Goal: Task Accomplishment & Management: Manage account settings

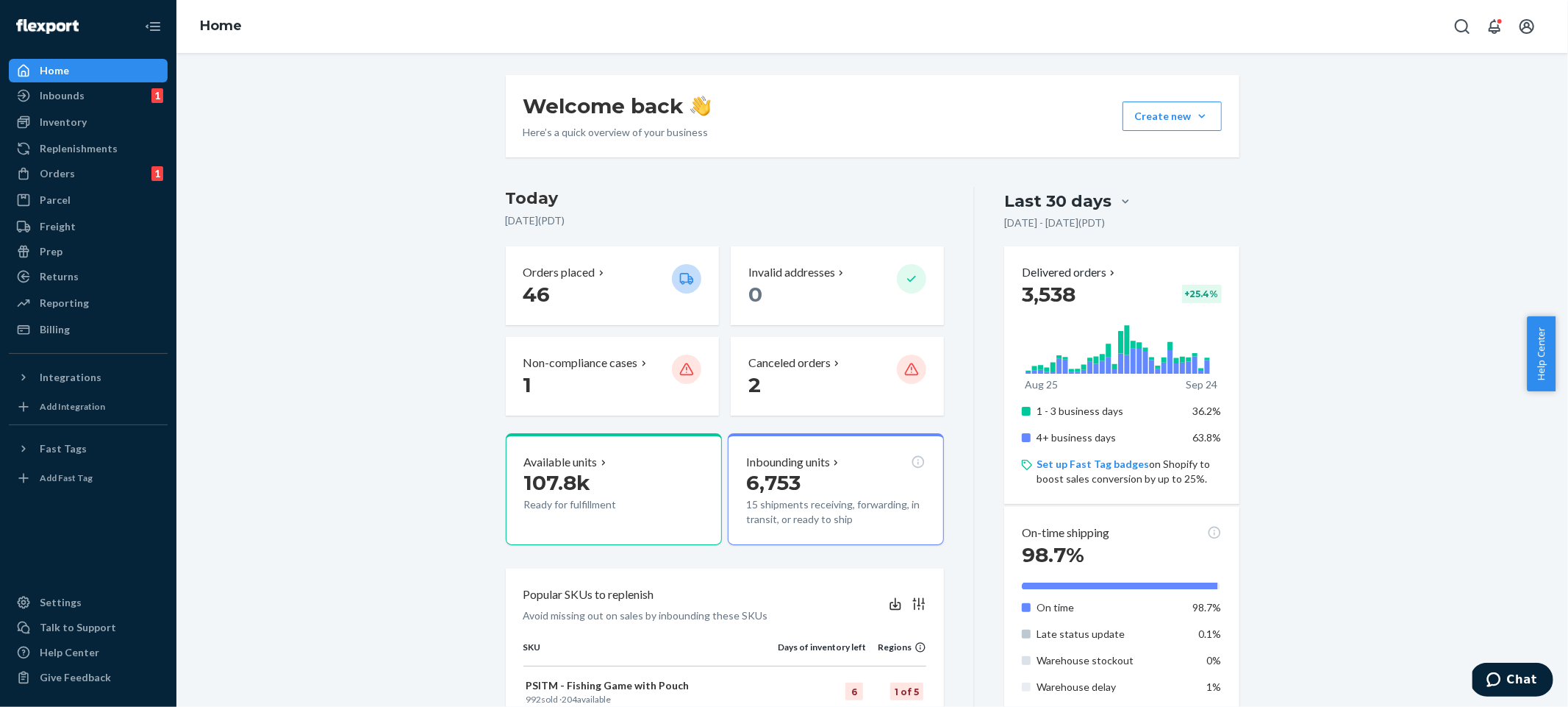
click at [343, 123] on div "Welcome back Here’s a quick overview of your business Create new Create new inb…" at bounding box center [872, 698] width 1370 height 1246
click at [337, 415] on div "Welcome back Here’s a quick overview of your business Create new Create new inb…" at bounding box center [872, 698] width 1370 height 1246
click at [51, 337] on div "Billing" at bounding box center [55, 330] width 30 height 15
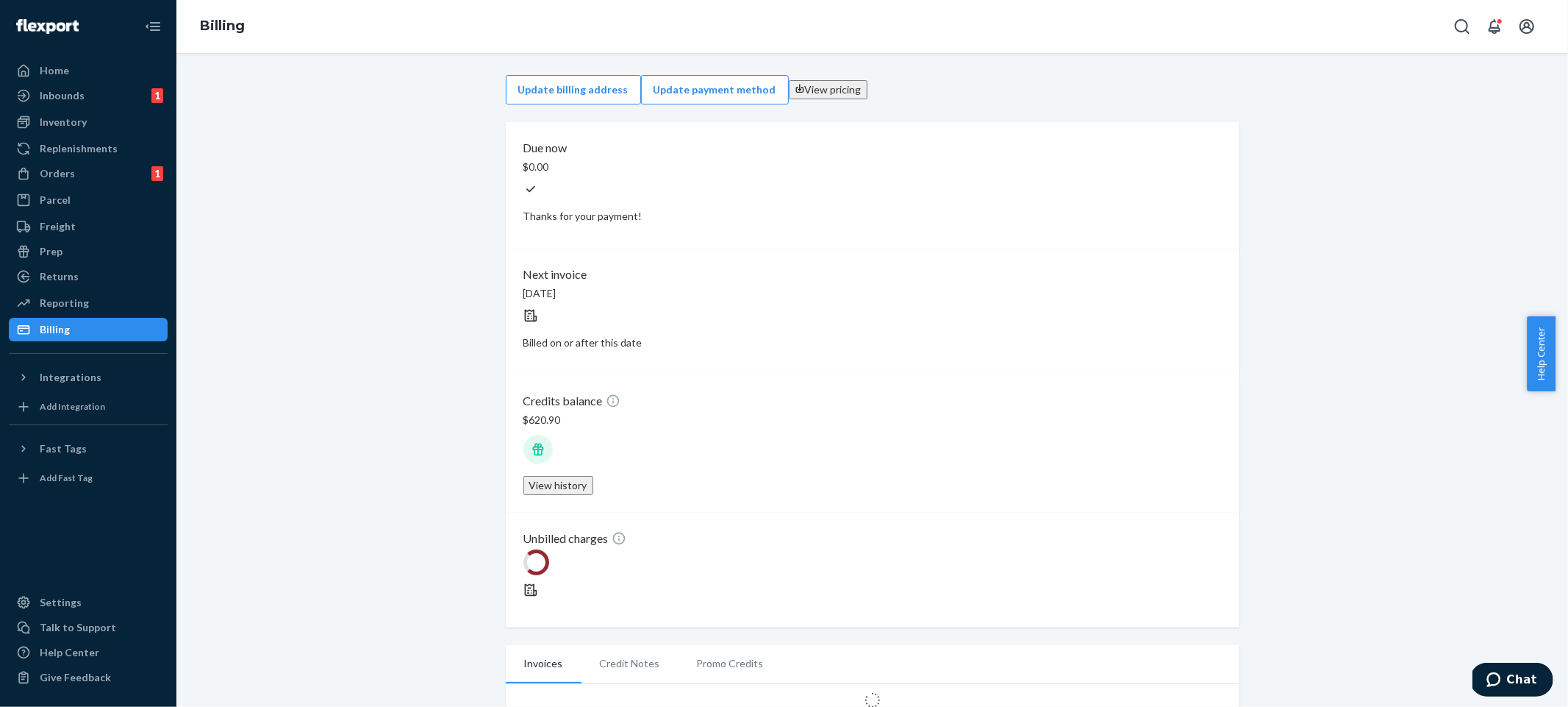
click at [1305, 232] on div "Update billing address Update payment method View pricing Due now $0.00 Thanks …" at bounding box center [872, 392] width 1370 height 651
click at [631, 653] on li "Credit Notes" at bounding box center [630, 671] width 97 height 36
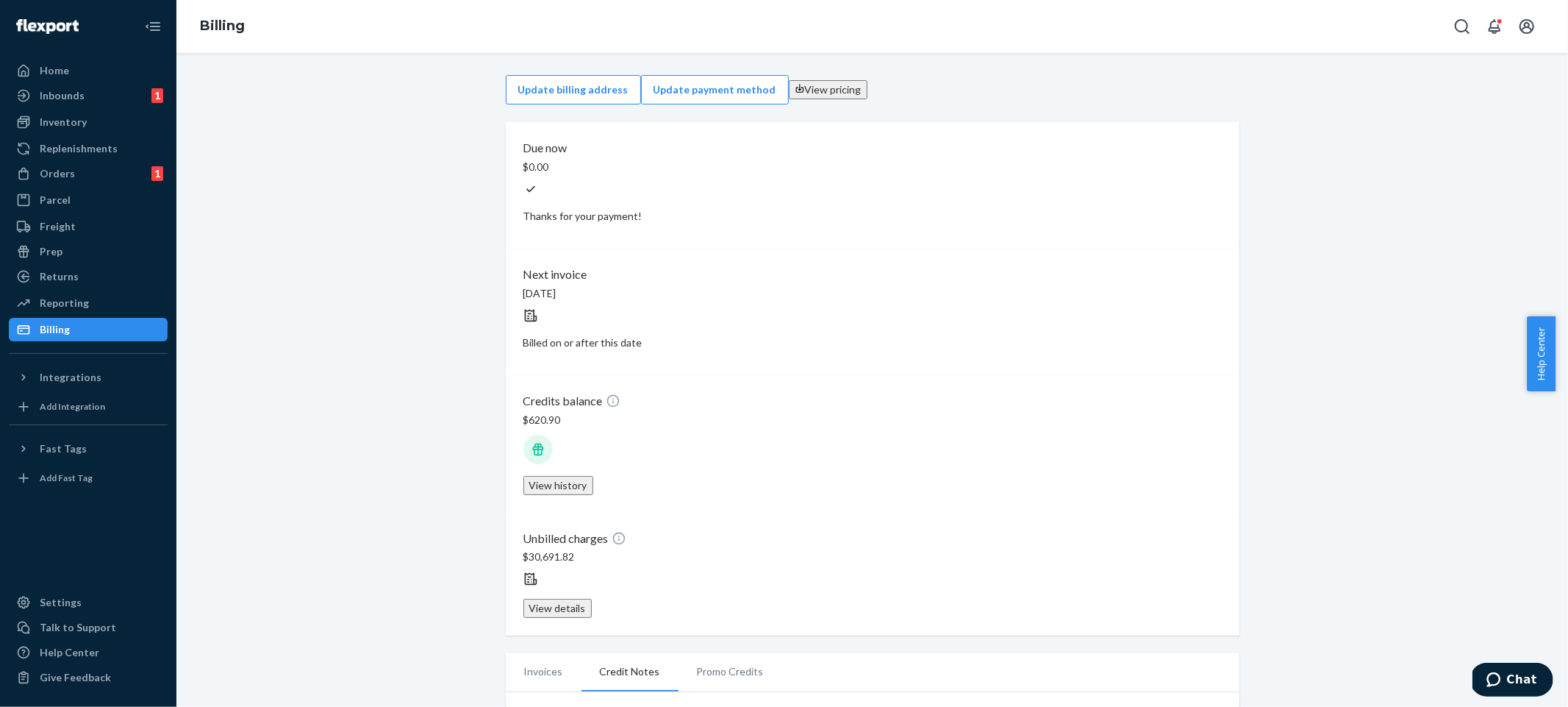
click at [432, 309] on div "Update billing address Update payment method View pricing Due now $0.00 Thanks …" at bounding box center [872, 467] width 1370 height 801
click at [122, 70] on div "Home" at bounding box center [88, 70] width 156 height 21
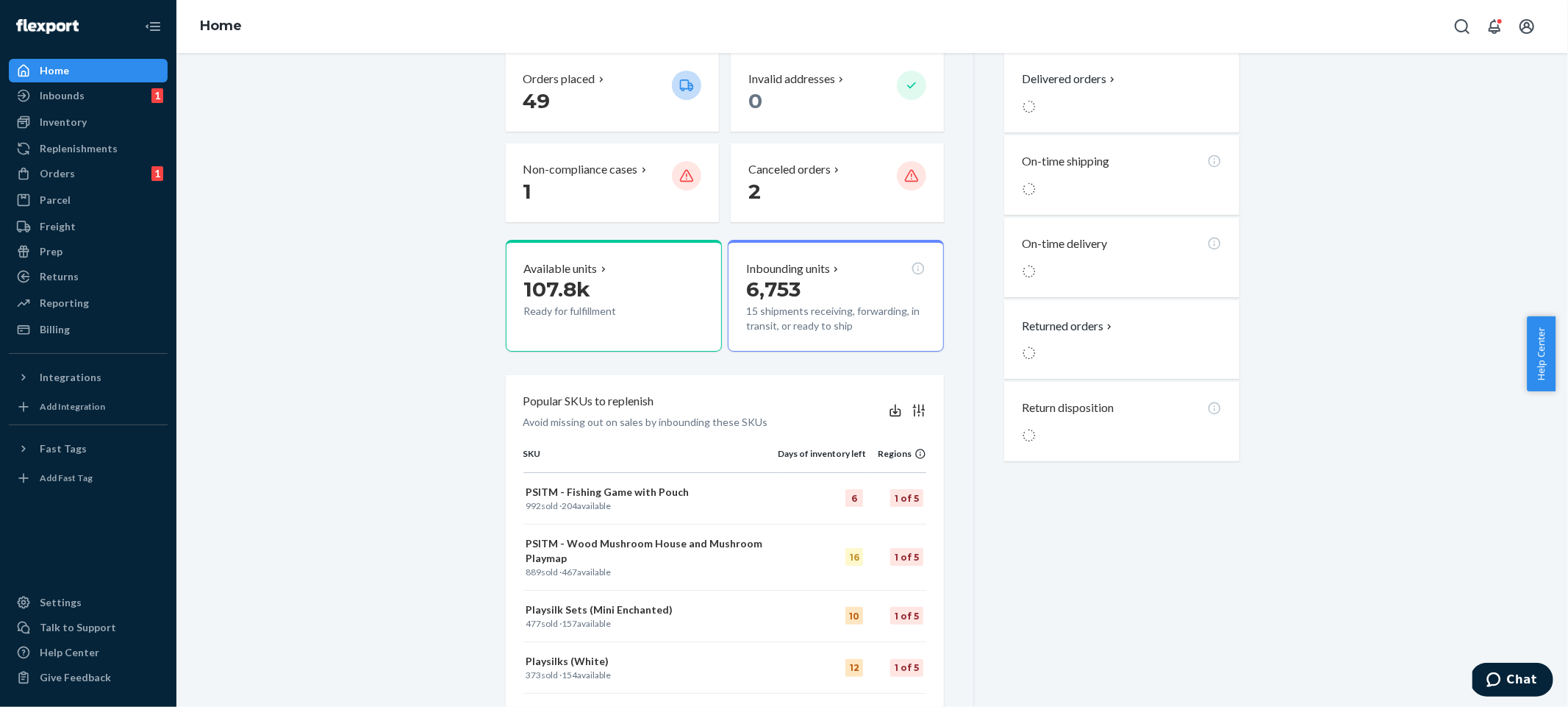
scroll to position [182, 0]
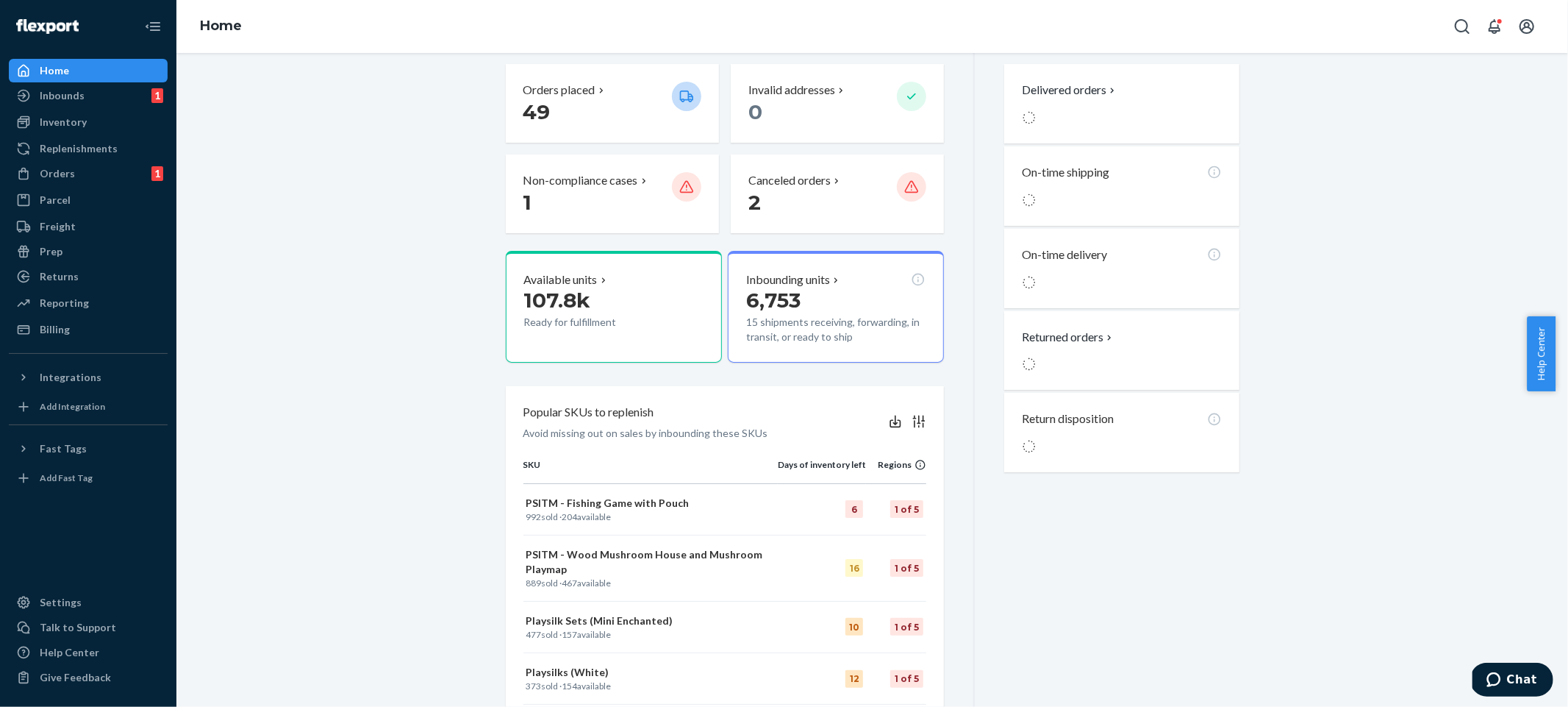
click at [1437, 451] on div "Welcome back Here’s a quick overview of your business Create new Create new inb…" at bounding box center [872, 448] width 1370 height 1111
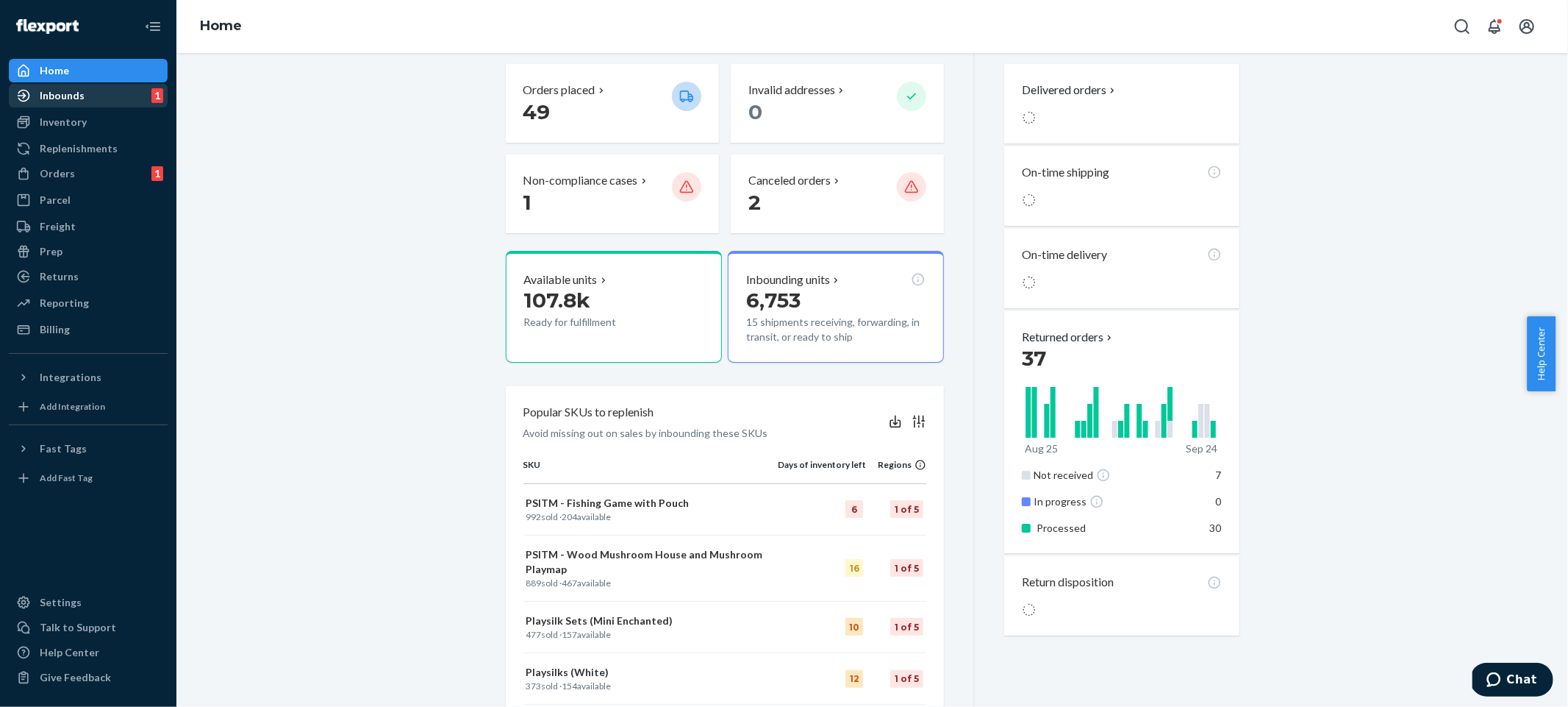
click at [133, 101] on div "Inbounds 1" at bounding box center [88, 95] width 156 height 21
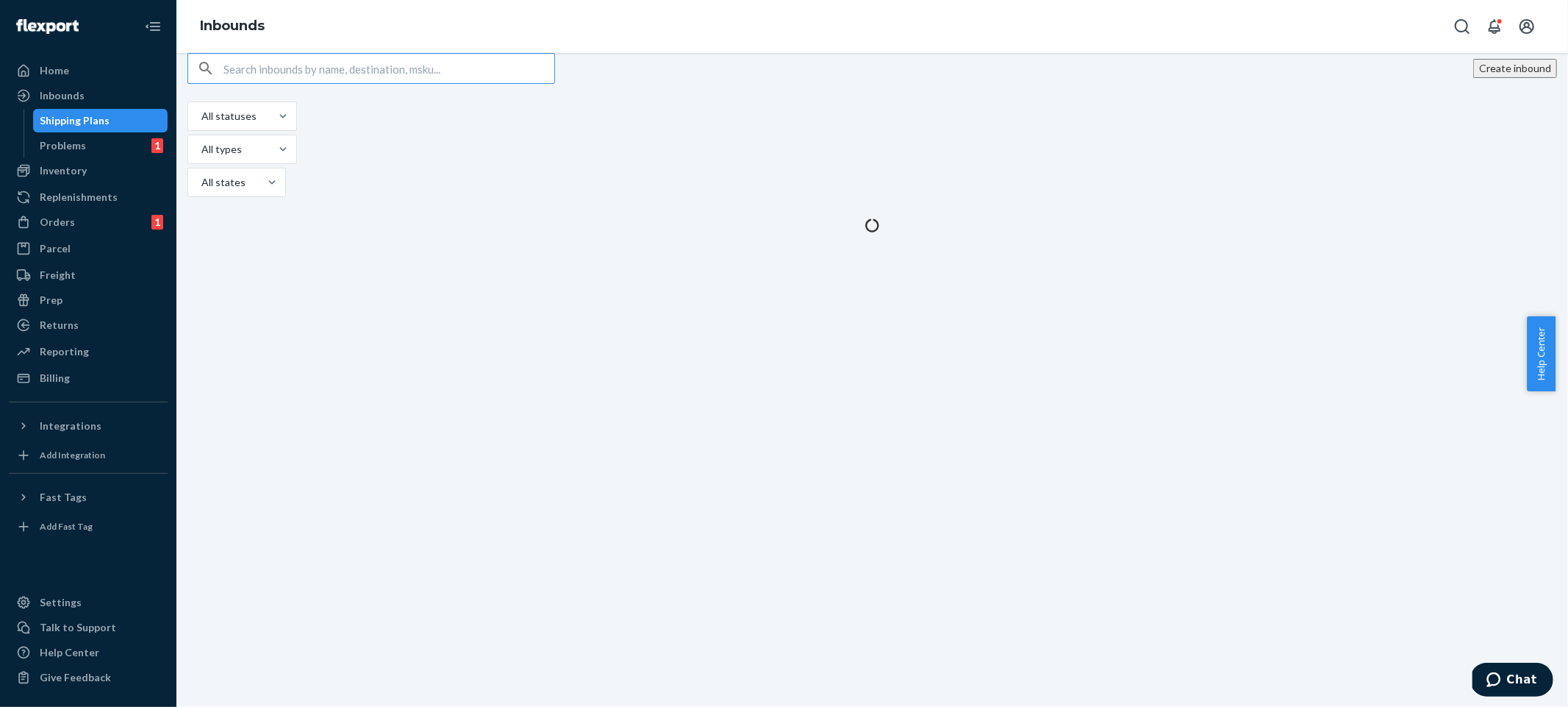
click at [133, 114] on div "Shipping Plans" at bounding box center [101, 120] width 133 height 21
click at [55, 186] on div "Replenishments" at bounding box center [88, 196] width 156 height 21
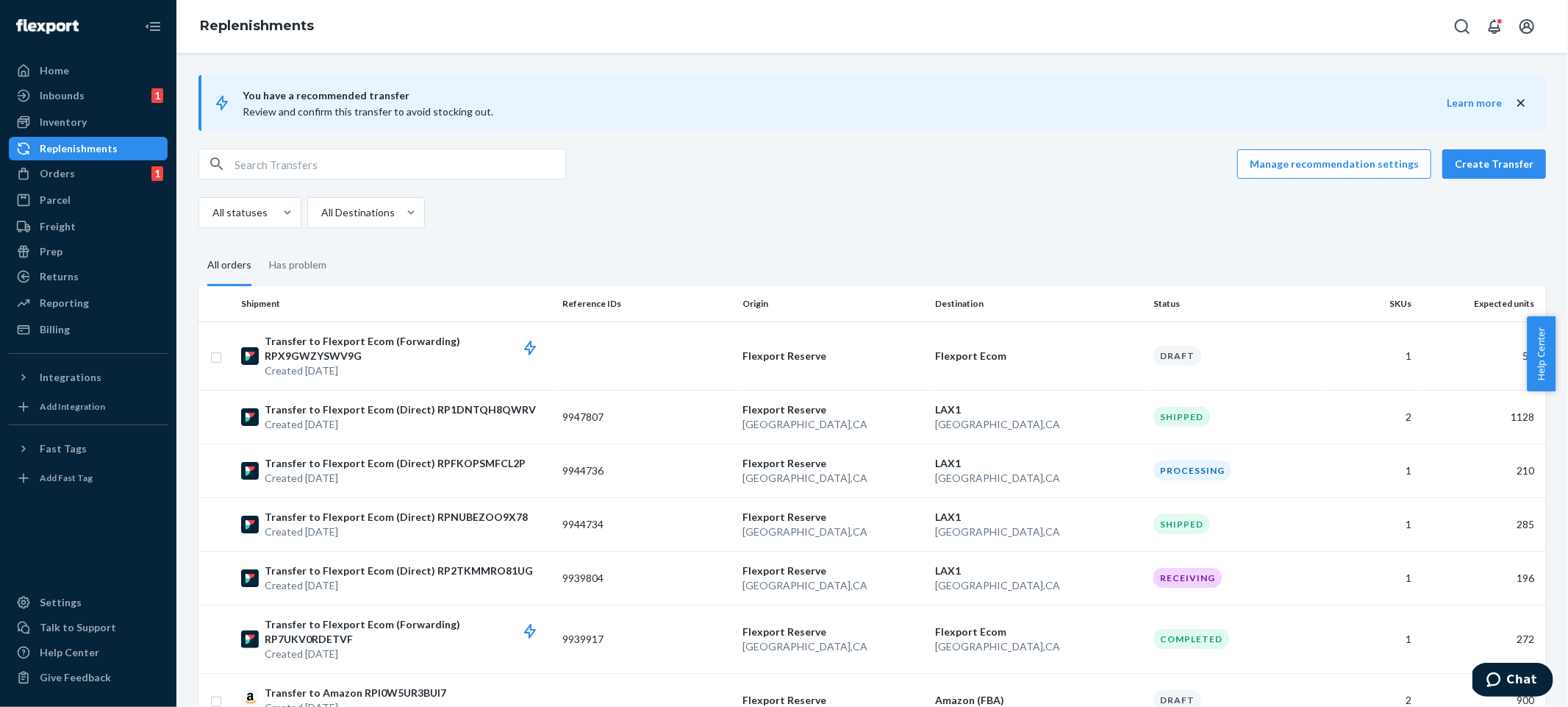
click at [120, 134] on div "Inventory Products" at bounding box center [89, 123] width 159 height 25
click at [121, 131] on div "Inventory" at bounding box center [88, 122] width 156 height 21
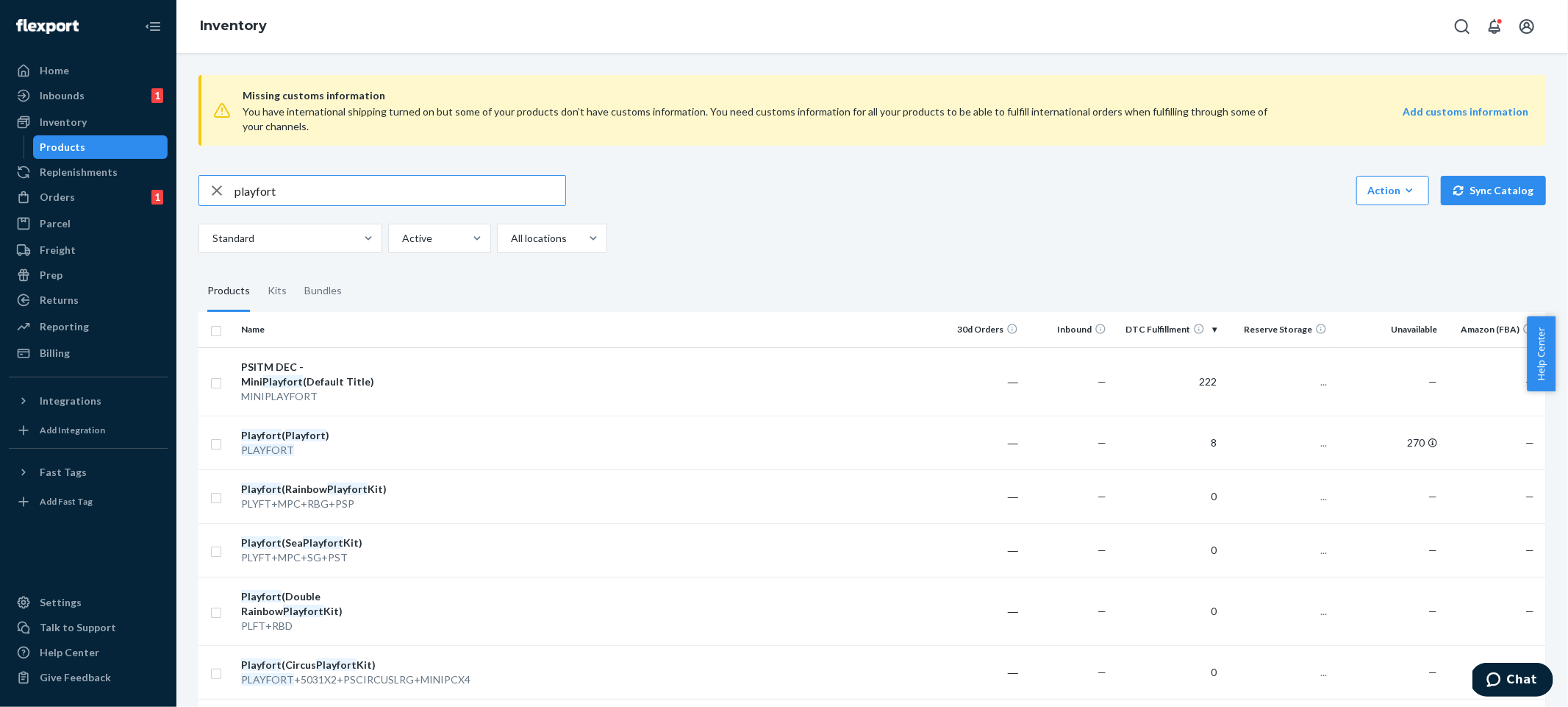
click at [348, 182] on input "playfort" at bounding box center [399, 191] width 330 height 30
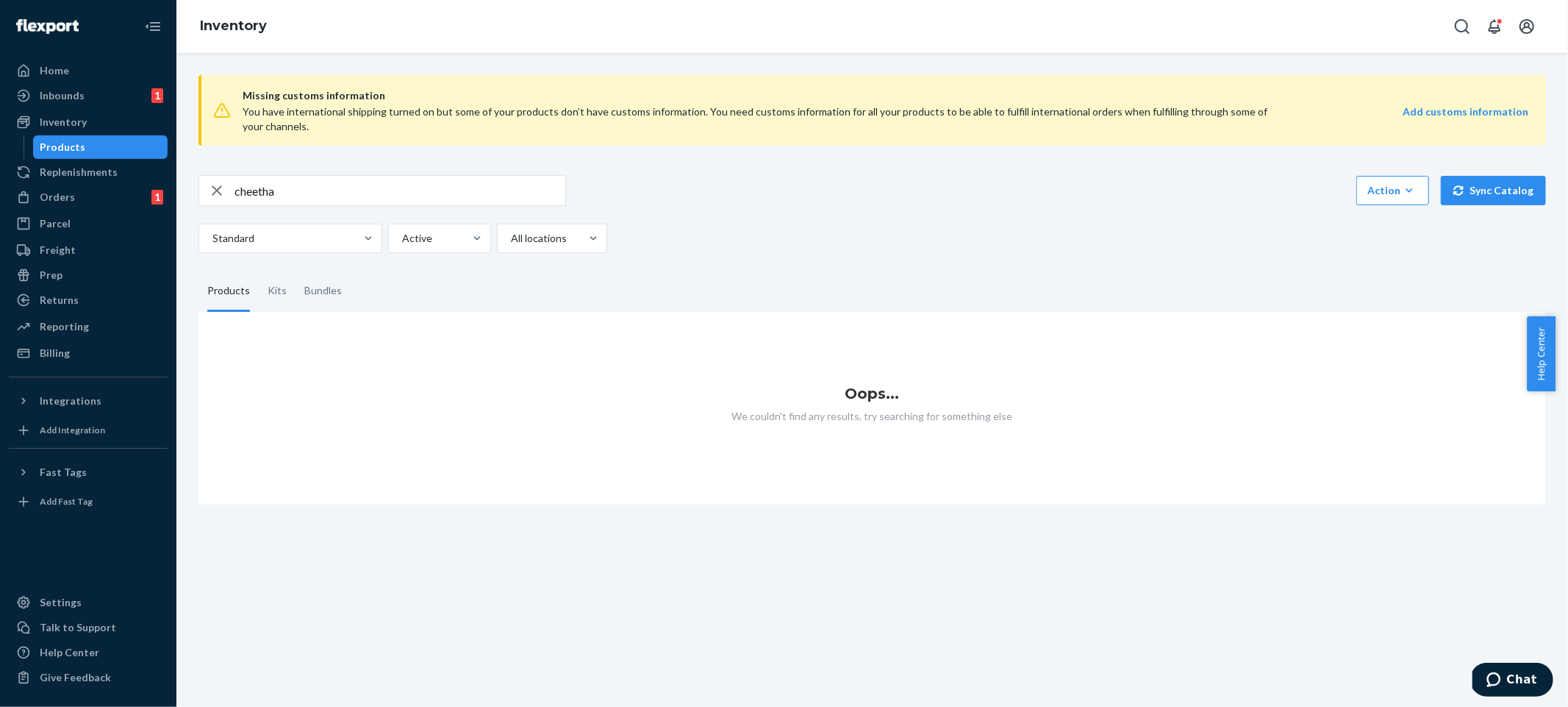
click at [348, 182] on input "cheetha" at bounding box center [399, 191] width 330 height 30
type input "cheetah"
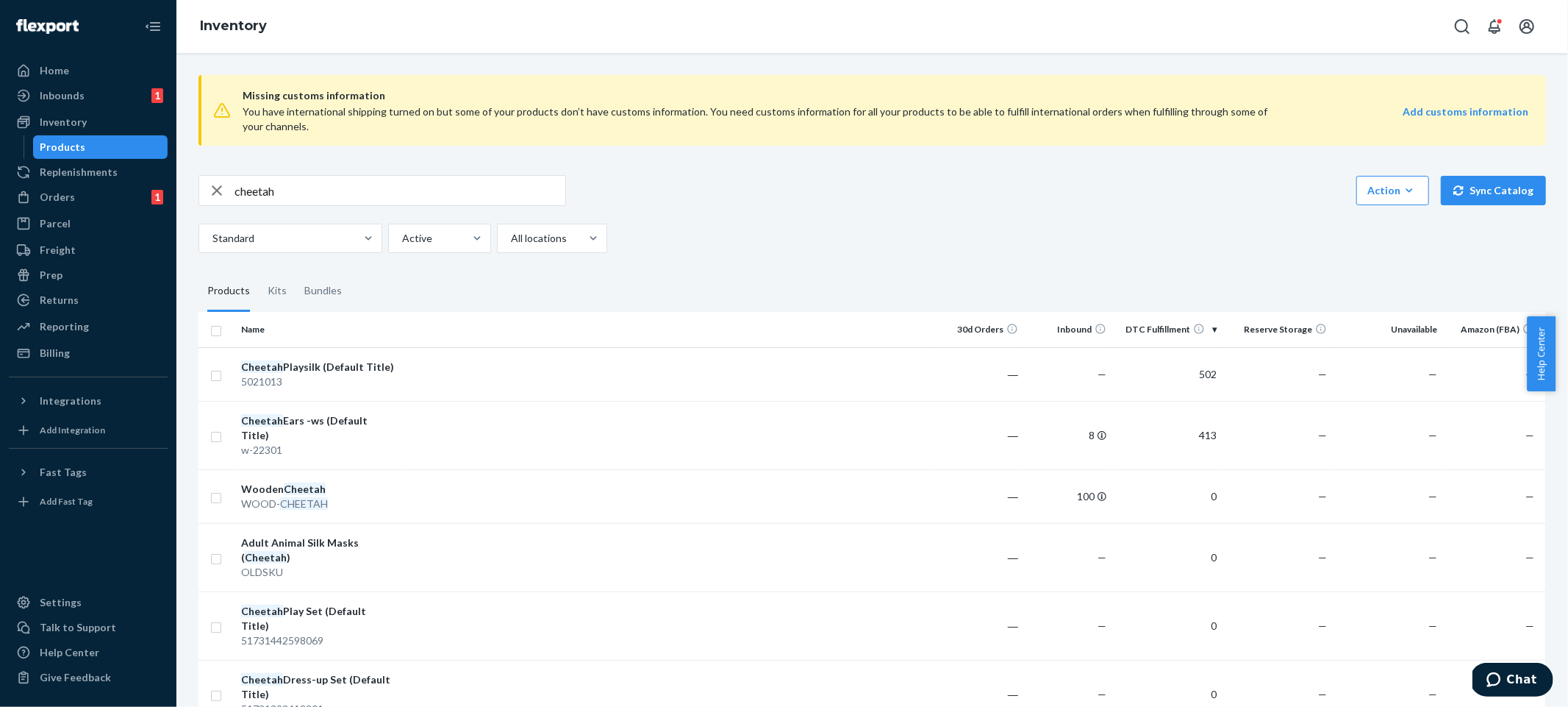
click at [802, 199] on div "cheetah Action Create product Create kit or bundle Bulk create products Bulk up…" at bounding box center [872, 190] width 1348 height 31
click at [889, 213] on div "cheetah Action Create product Create kit or bundle Bulk create products Bulk up…" at bounding box center [872, 214] width 1348 height 78
click at [1134, 482] on td "0" at bounding box center [1167, 496] width 110 height 54
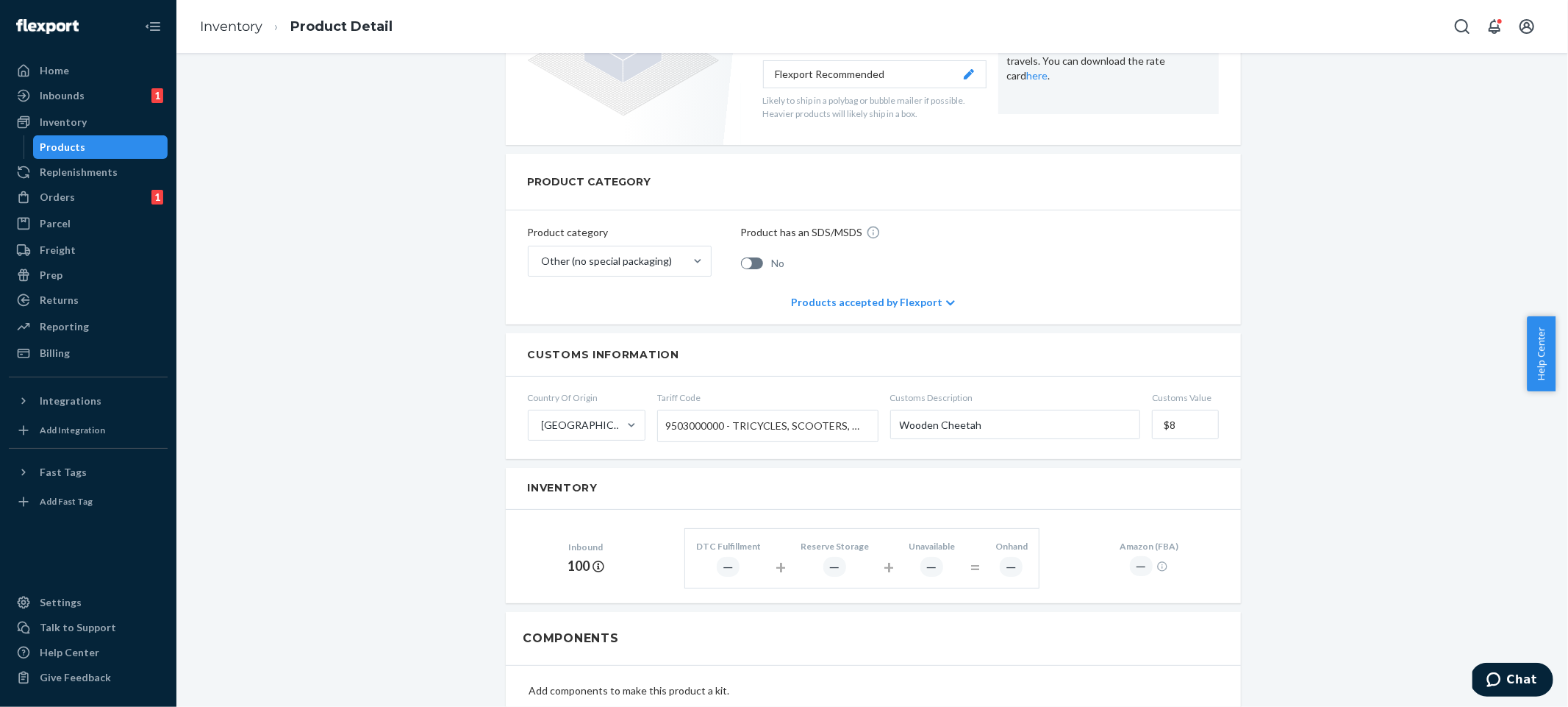
scroll to position [976, 0]
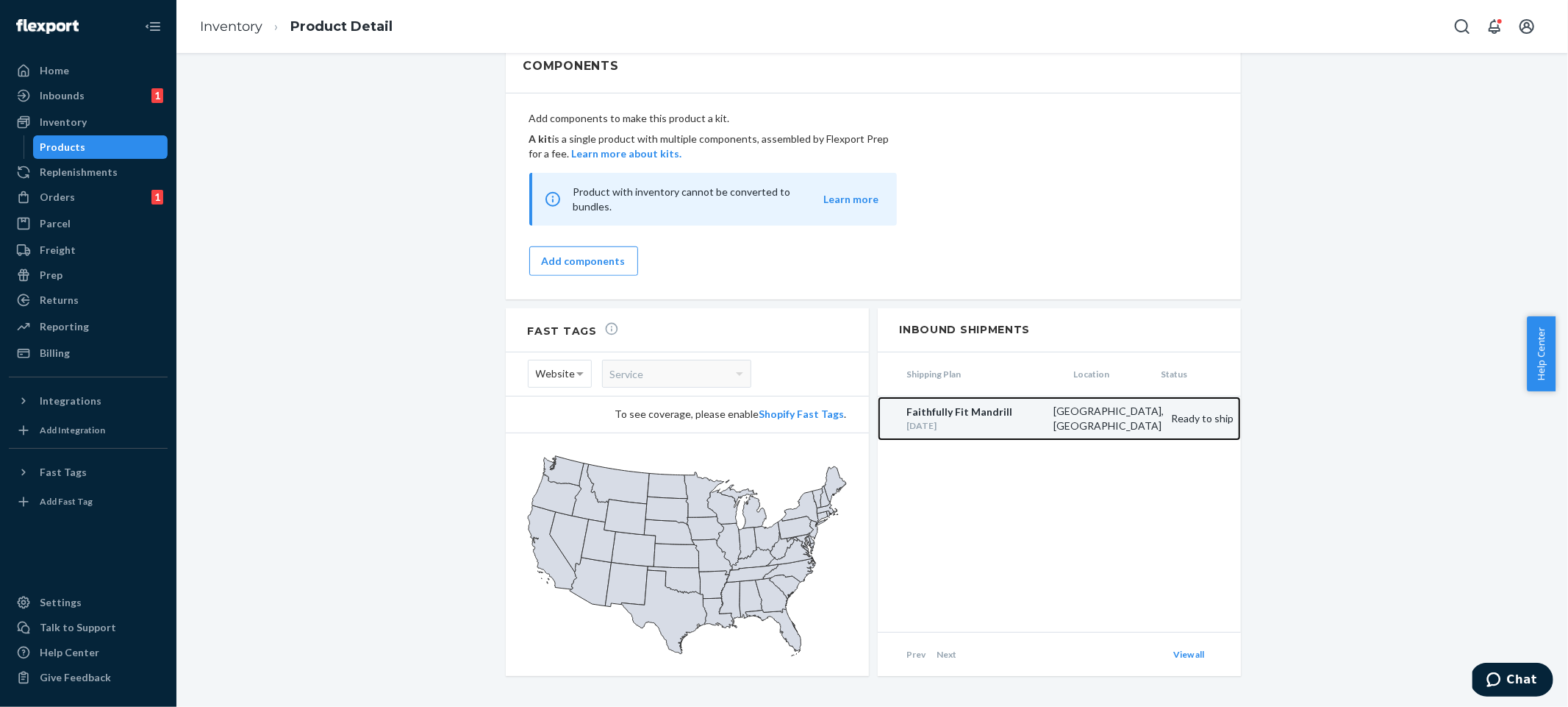
click at [1046, 419] on div "[DATE]" at bounding box center [977, 425] width 139 height 12
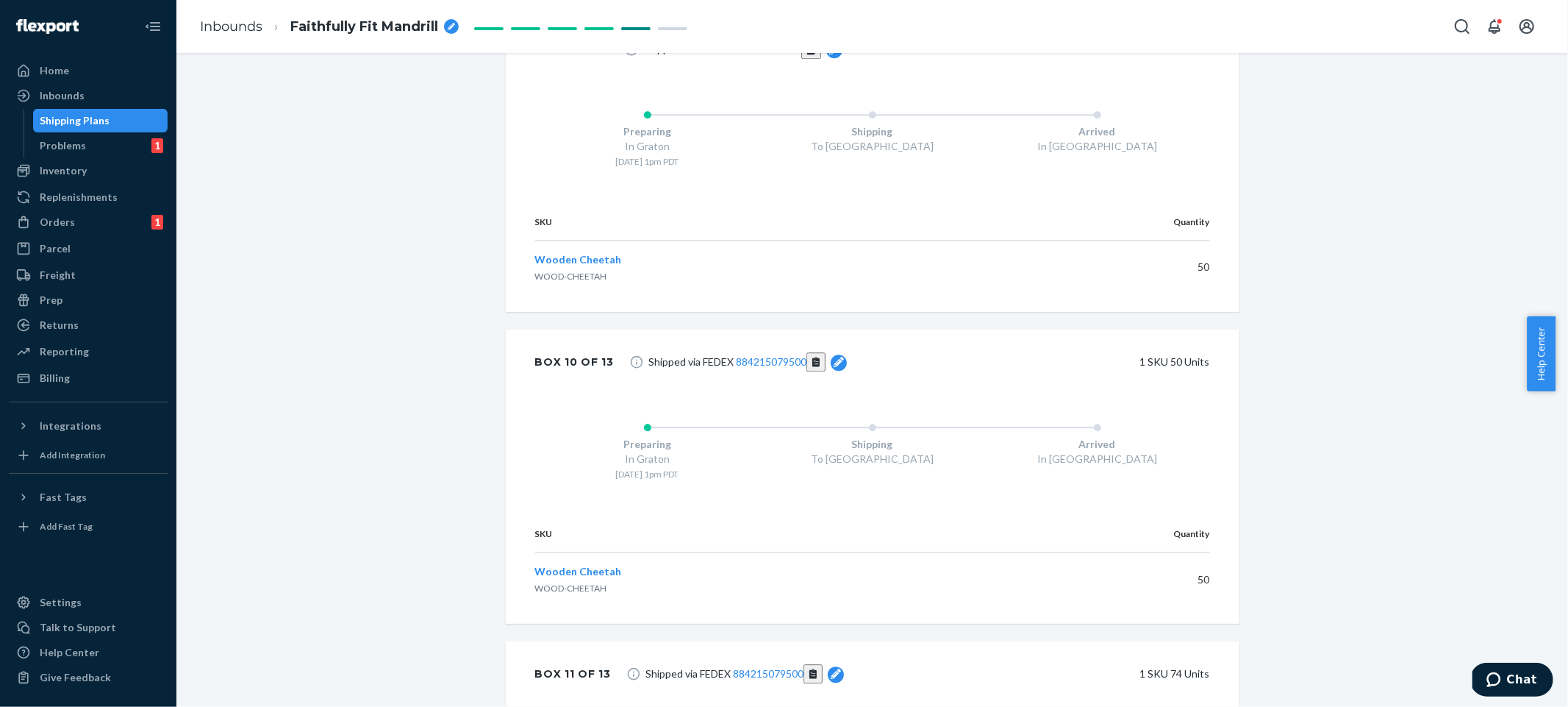
scroll to position [4133, 0]
